Goal: Task Accomplishment & Management: Use online tool/utility

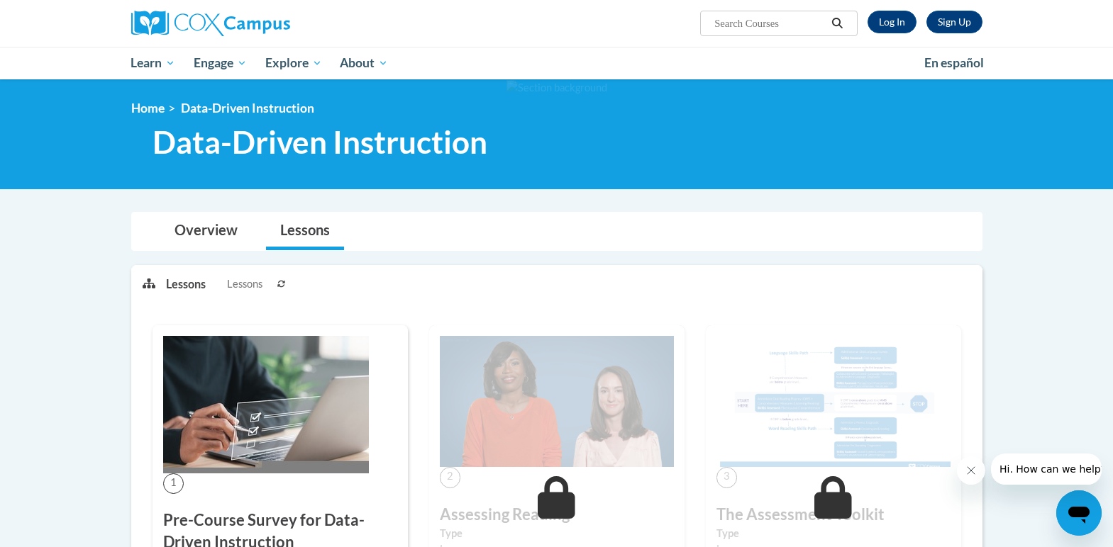
scroll to position [142, 0]
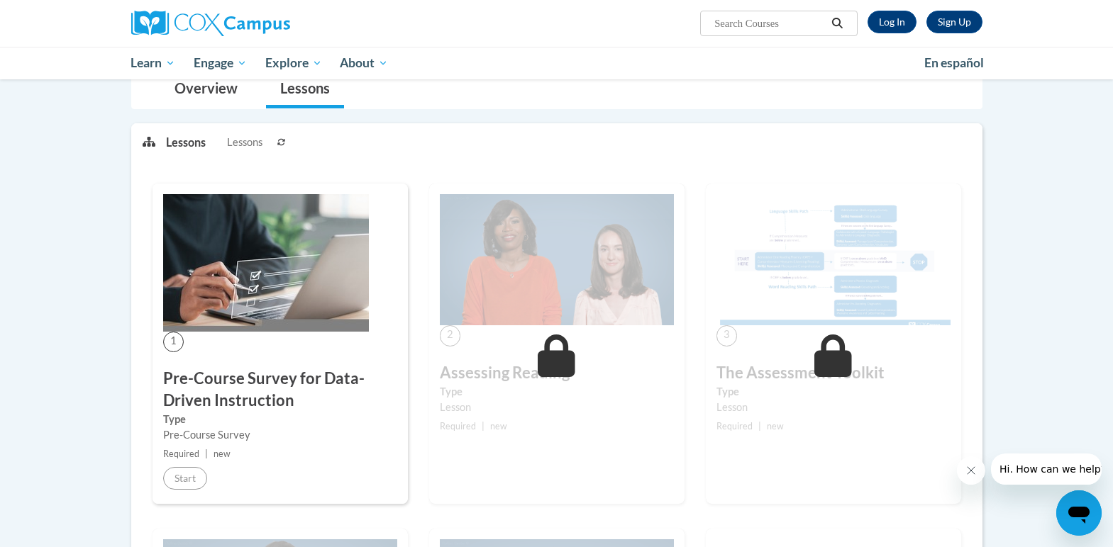
click at [277, 245] on img at bounding box center [266, 263] width 206 height 138
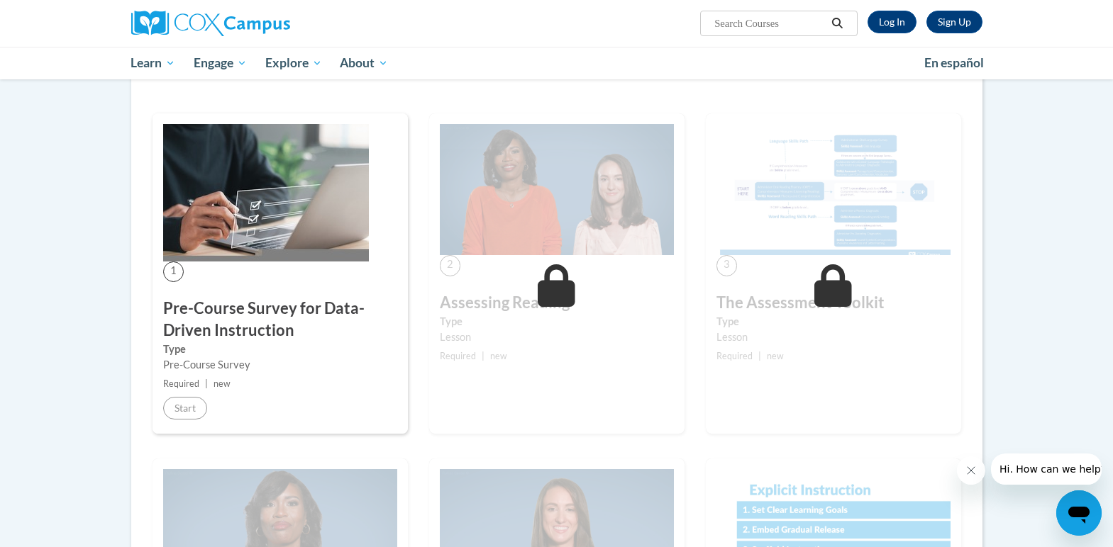
scroll to position [0, 0]
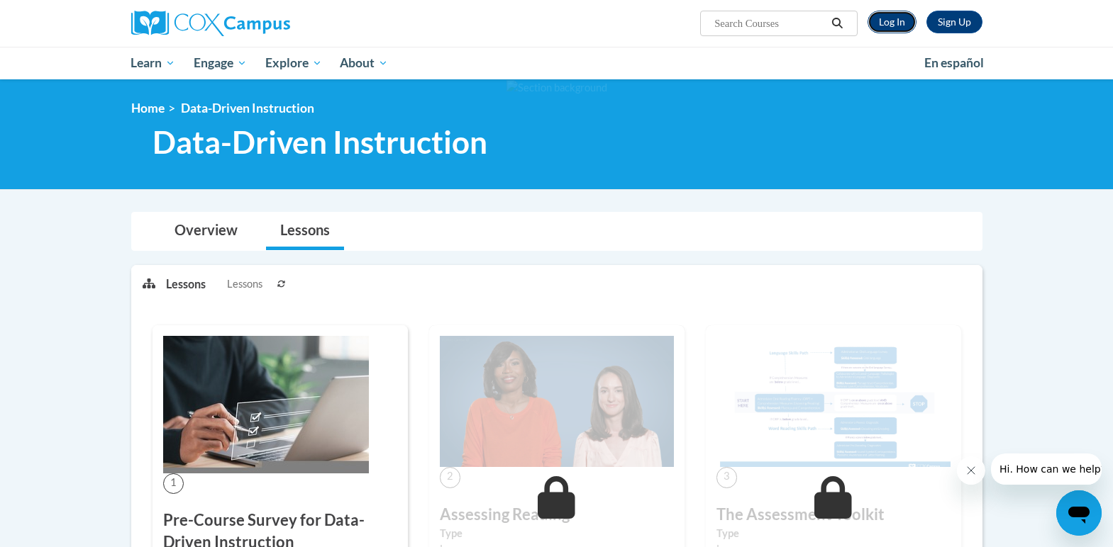
click at [878, 21] on link "Log In" at bounding box center [891, 22] width 49 height 23
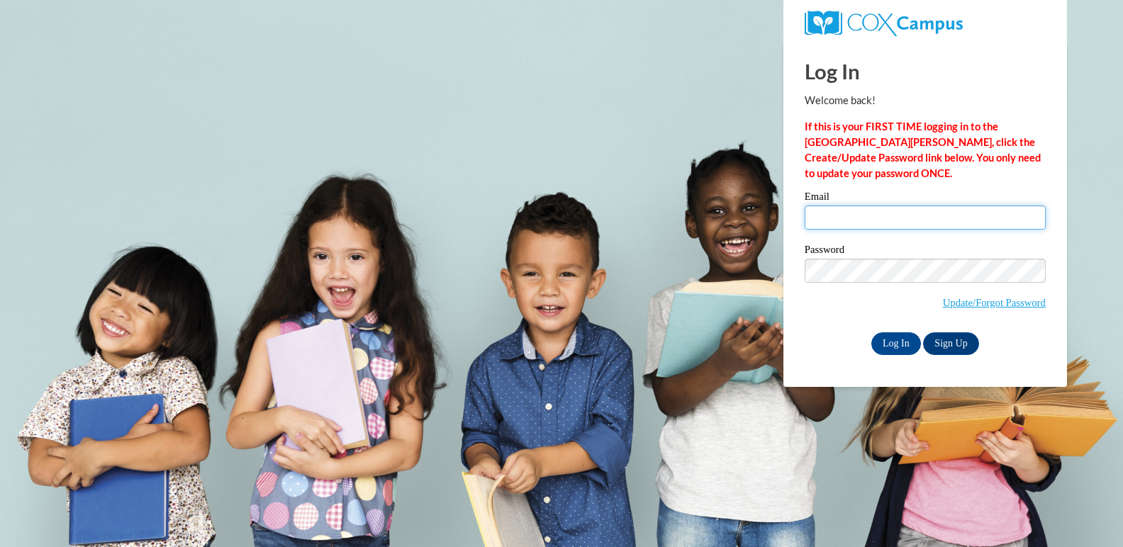
click at [828, 208] on input "Email" at bounding box center [925, 218] width 241 height 24
type input "comeyer@gapps.stratford.k12.wi.us"
click at [891, 340] on input "Log In" at bounding box center [896, 344] width 50 height 23
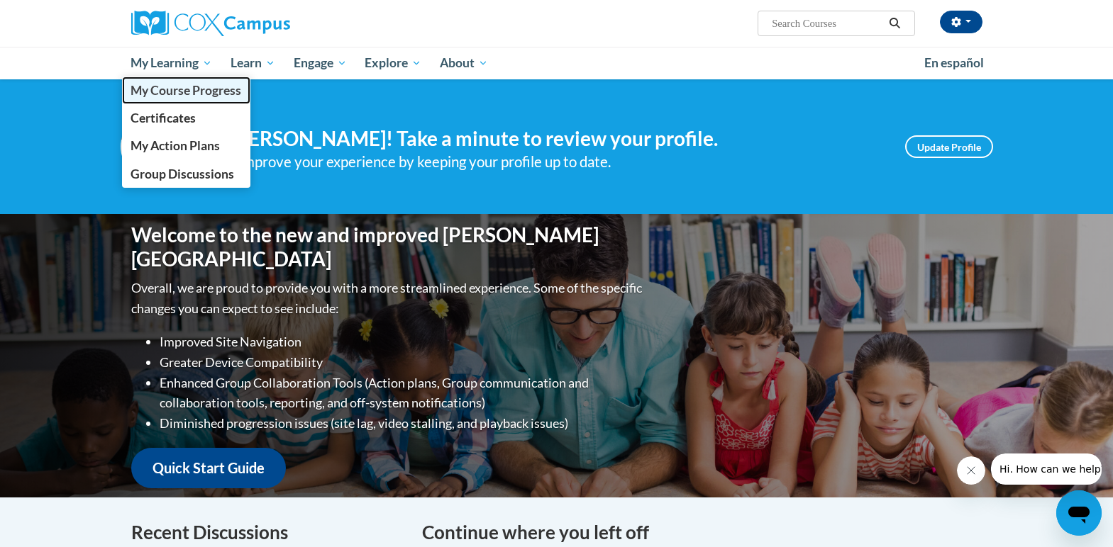
click at [201, 87] on span "My Course Progress" at bounding box center [185, 90] width 111 height 15
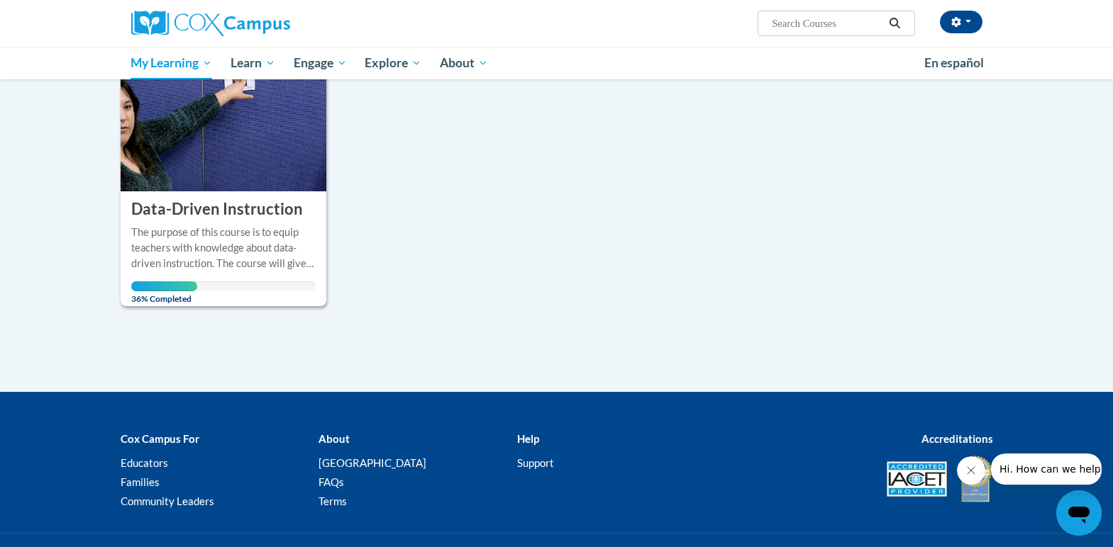
scroll to position [213, 0]
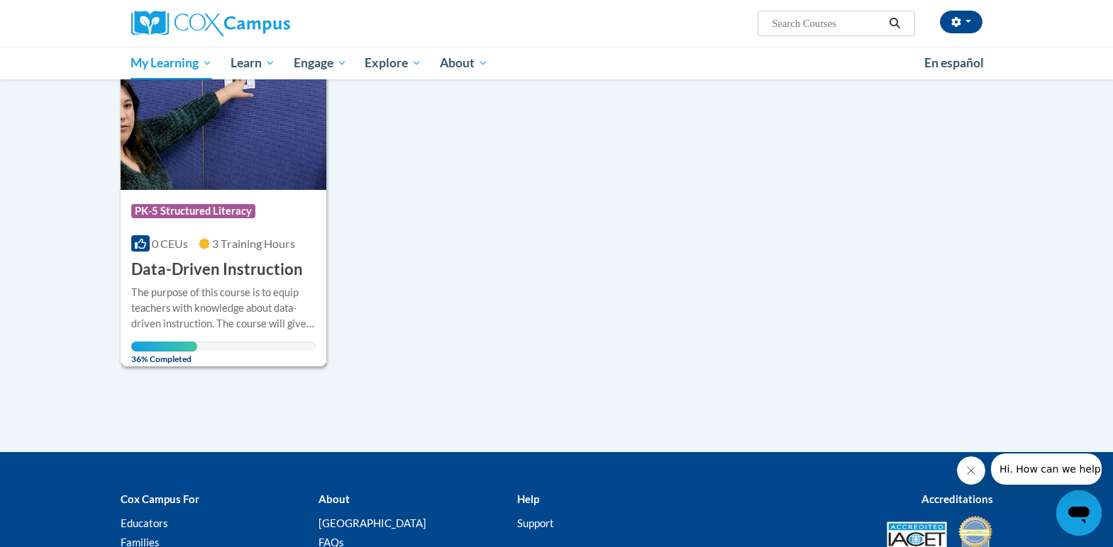
click at [213, 165] on img at bounding box center [224, 117] width 206 height 145
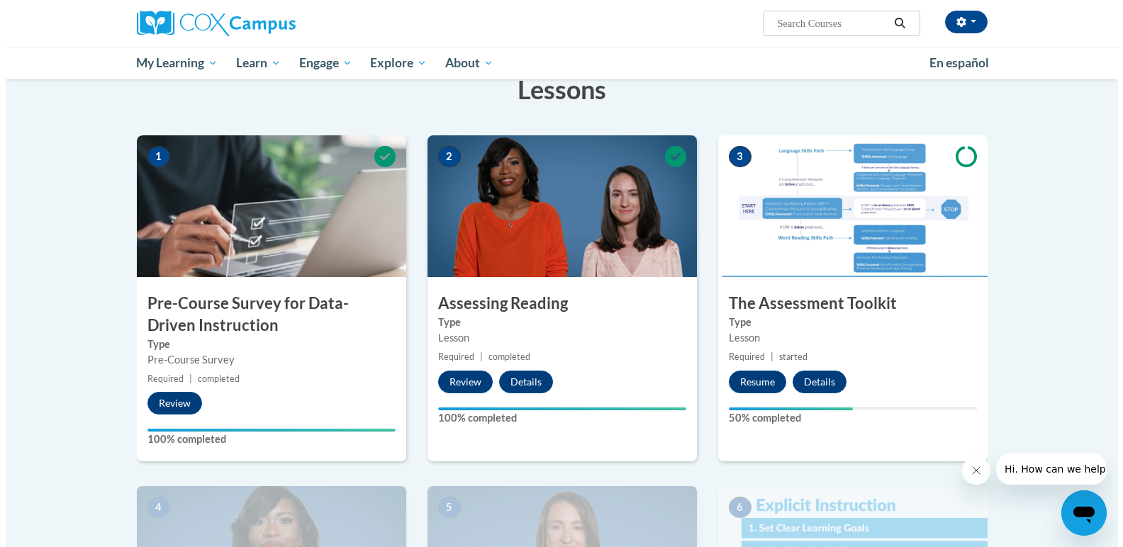
scroll to position [213, 0]
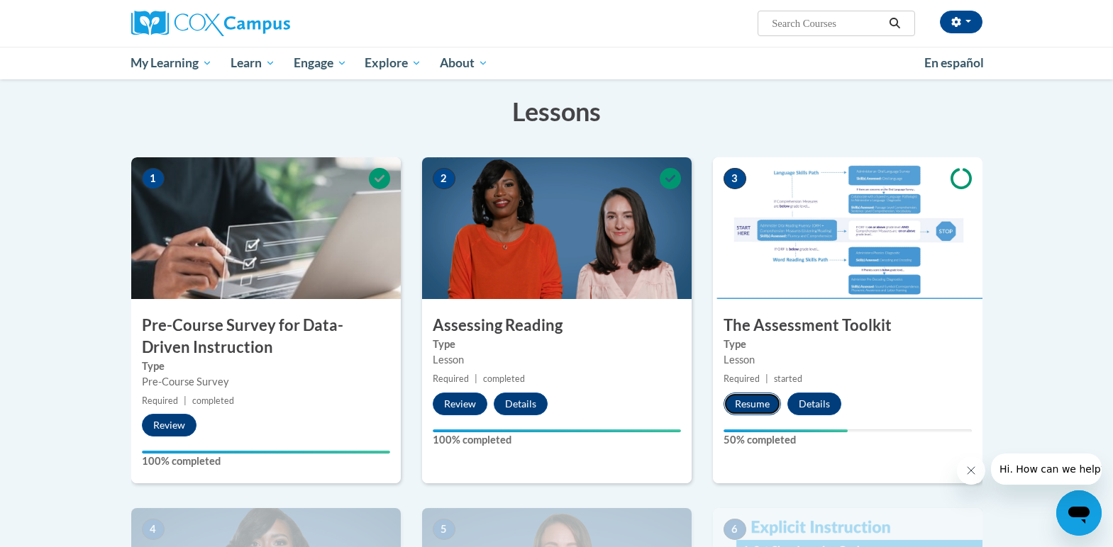
click at [742, 407] on button "Resume" at bounding box center [751, 404] width 57 height 23
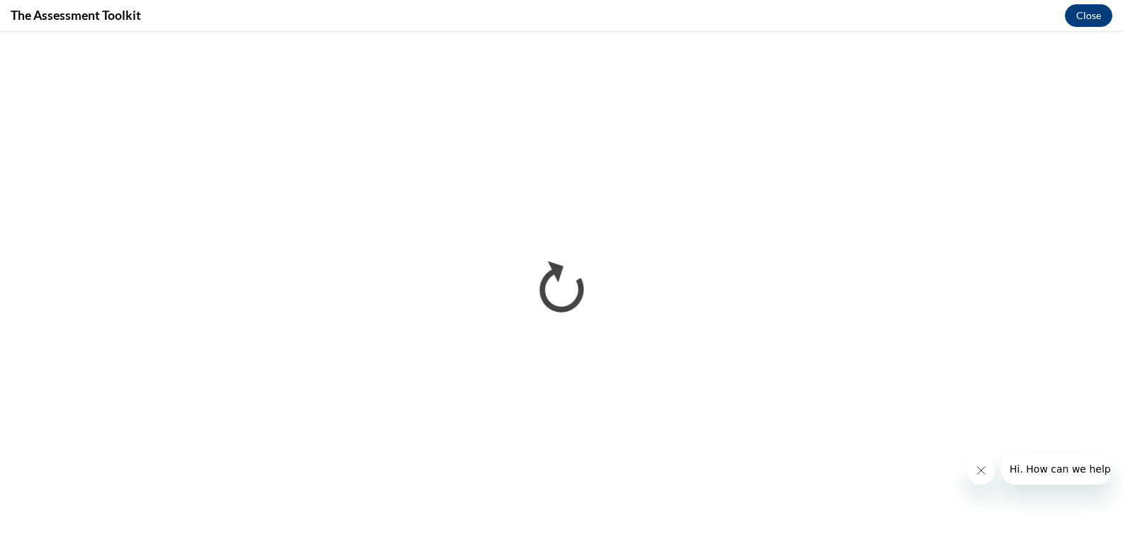
scroll to position [0, 0]
click at [979, 467] on icon "Close message from company" at bounding box center [980, 470] width 11 height 11
